Goal: Task Accomplishment & Management: Manage account settings

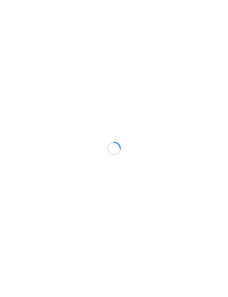
click at [19, 70] on div at bounding box center [114, 148] width 228 height 297
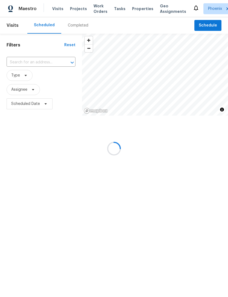
click at [16, 67] on div at bounding box center [114, 148] width 228 height 297
click at [17, 68] on div at bounding box center [114, 148] width 228 height 297
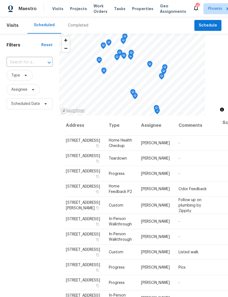
click at [23, 67] on input "text" at bounding box center [22, 62] width 31 height 8
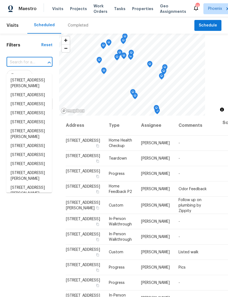
click at [21, 67] on input "text" at bounding box center [22, 62] width 31 height 8
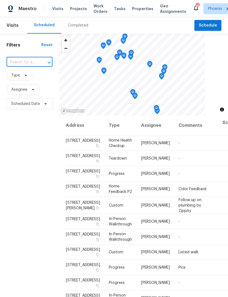
paste input "[STREET_ADDRESS]"
type input "[STREET_ADDRESS]"
click at [31, 85] on li "[STREET_ADDRESS]" at bounding box center [29, 80] width 46 height 9
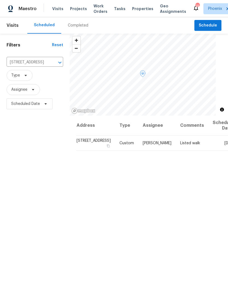
click at [0, 0] on icon at bounding box center [0, 0] width 0 height 0
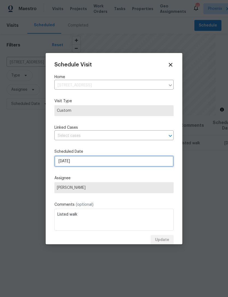
click at [96, 165] on input "[DATE]" at bounding box center [113, 161] width 119 height 11
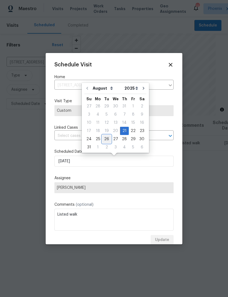
click at [107, 136] on div "26" at bounding box center [106, 139] width 9 height 8
type input "[DATE]"
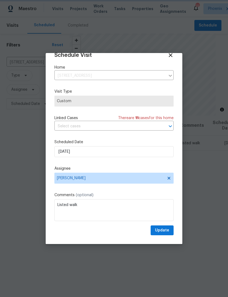
scroll to position [11, 0]
click at [166, 230] on span "Update" at bounding box center [162, 230] width 14 height 7
